Goal: Transaction & Acquisition: Purchase product/service

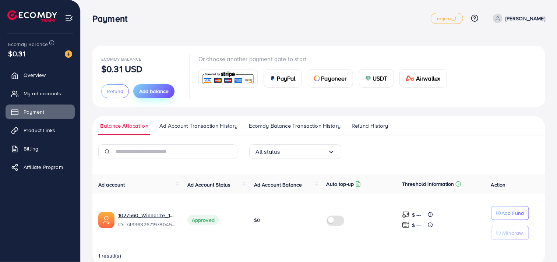
click at [167, 93] on span "Add balance" at bounding box center [153, 91] width 29 height 7
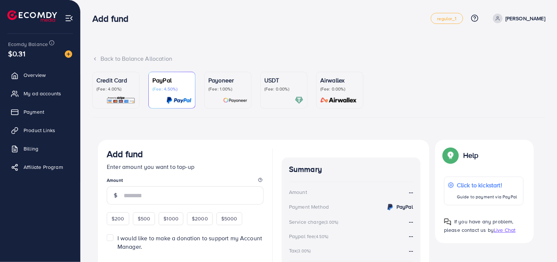
click at [300, 104] on img at bounding box center [299, 100] width 8 height 8
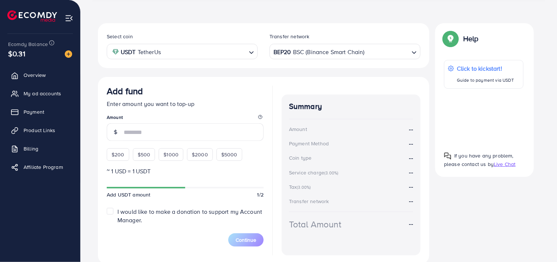
scroll to position [117, 0]
click at [117, 155] on span "$200" at bounding box center [118, 154] width 13 height 7
type input "***"
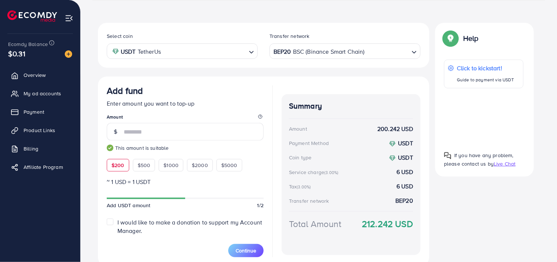
click at [316, 46] on div "BEP20 BSC (Binance Smart Chain)" at bounding box center [340, 50] width 137 height 13
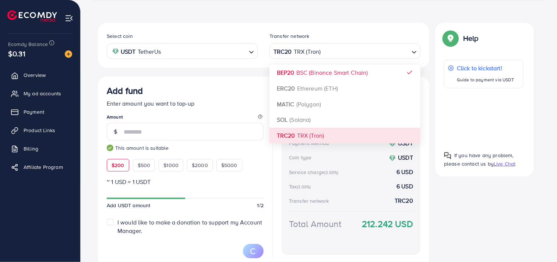
click at [291, 137] on div "Select coin USDT TetherUs Loading... Transfer network TRC20 TRX (Tron) Loading.…" at bounding box center [263, 145] width 331 height 244
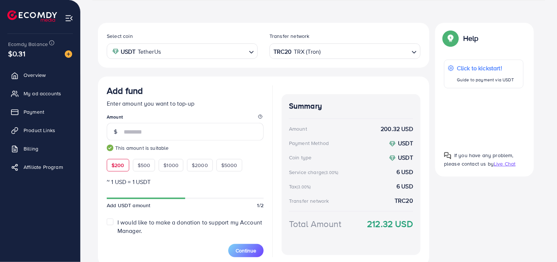
click at [267, 106] on div "Add fund Enter amount you want to top-up Amount *** This amount is suitable $20…" at bounding box center [263, 172] width 331 height 190
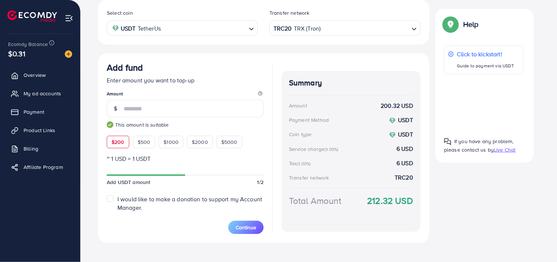
scroll to position [147, 0]
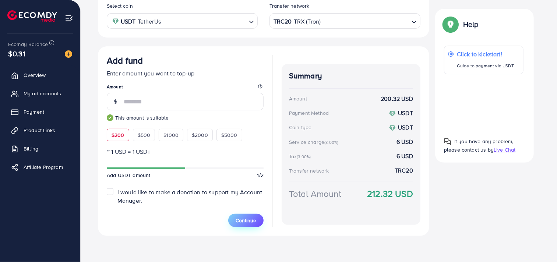
click at [248, 221] on span "Continue" at bounding box center [246, 220] width 21 height 7
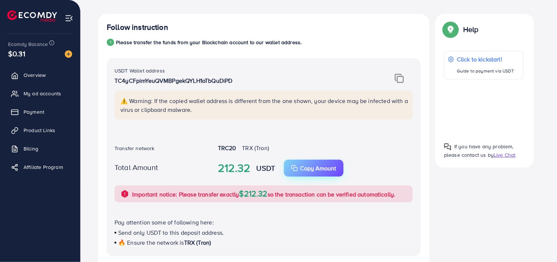
scroll to position [125, 0]
click at [396, 82] on img at bounding box center [399, 79] width 9 height 10
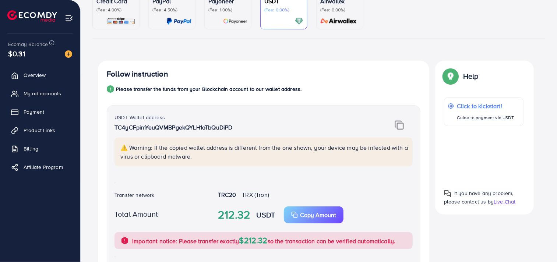
scroll to position [82, 0]
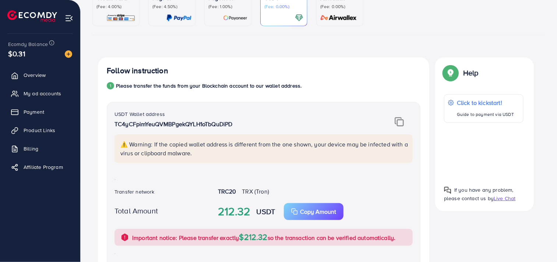
drag, startPoint x: 114, startPoint y: 114, endPoint x: 162, endPoint y: 113, distance: 47.5
click at [162, 113] on label "USDT Wallet address" at bounding box center [139, 113] width 50 height 7
click at [159, 114] on label "USDT Wallet address" at bounding box center [139, 113] width 50 height 7
drag, startPoint x: 116, startPoint y: 113, endPoint x: 178, endPoint y: 117, distance: 62.3
click at [178, 117] on div "USDT Wallet address TC4yCFpimYeuQVMBPgekQYLH1oTbQuDiPD" at bounding box center [237, 122] width 247 height 25
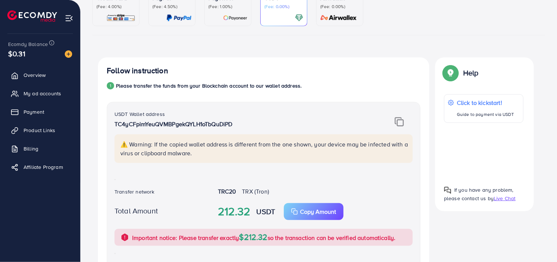
click at [178, 129] on div "USDT Wallet address TC4yCFpimYeuQVMBPgekQYLH1oTbQuDiPD" at bounding box center [237, 122] width 247 height 25
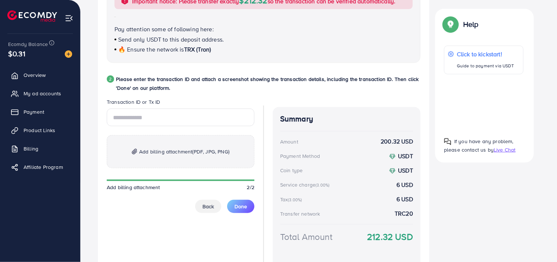
scroll to position [320, 0]
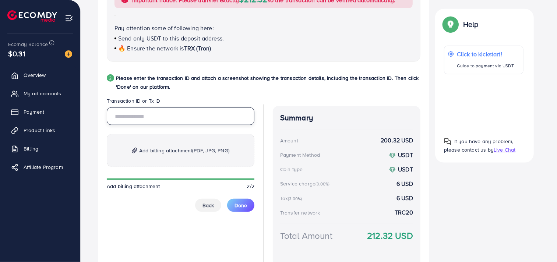
click at [180, 109] on input "text" at bounding box center [181, 116] width 148 height 18
paste input "**********"
type input "**********"
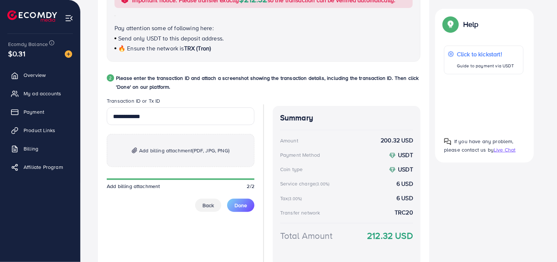
click at [178, 142] on p "Add billing attachment (PDF, JPG, PNG)" at bounding box center [181, 150] width 148 height 33
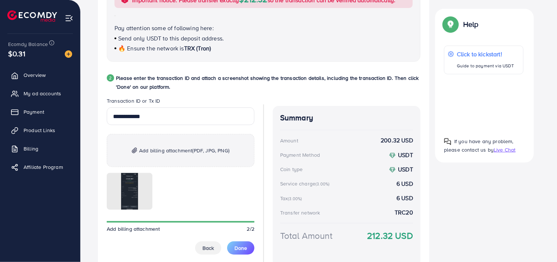
click at [270, 168] on div "**********" at bounding box center [264, 182] width 314 height 170
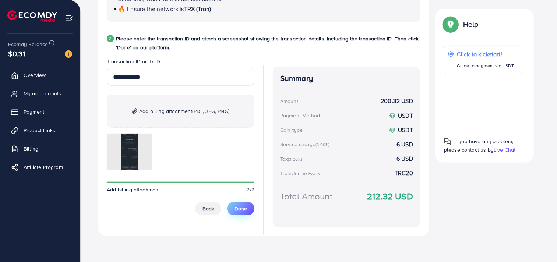
scroll to position [359, 0]
click at [242, 210] on span "Done" at bounding box center [240, 208] width 13 height 7
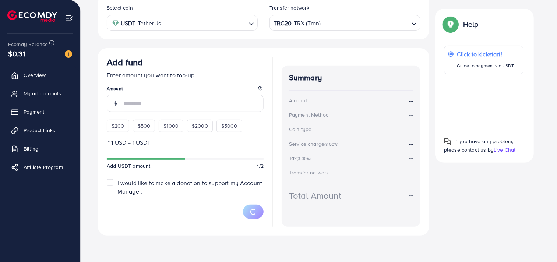
scroll to position [145, 0]
